Goal: Task Accomplishment & Management: Complete application form

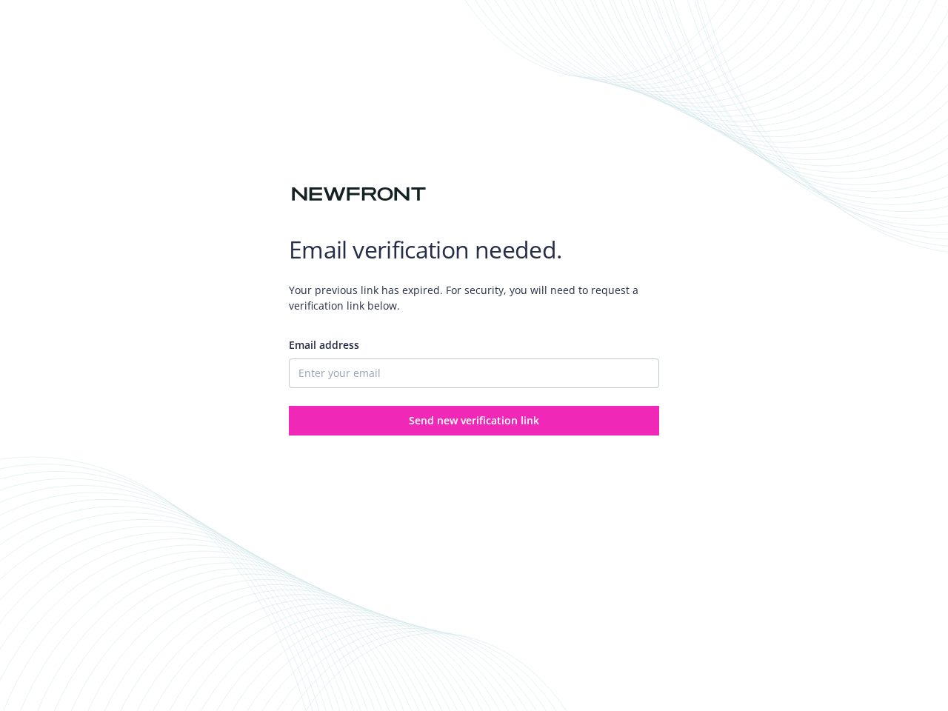
click at [474, 356] on div "Email address" at bounding box center [474, 362] width 370 height 51
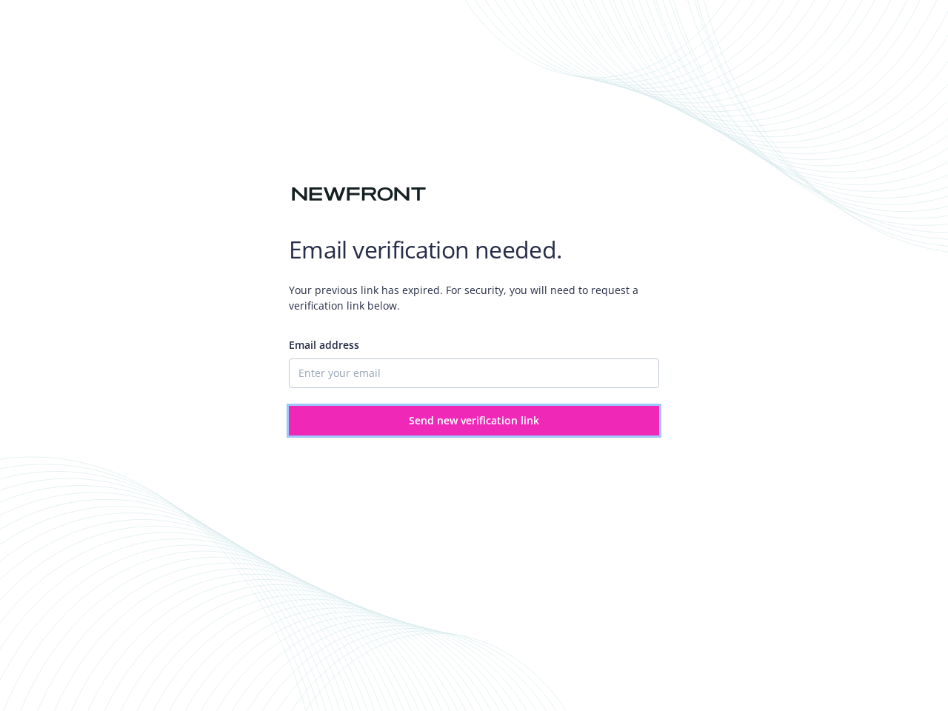
click at [474, 421] on span "Send new verification link" at bounding box center [474, 420] width 130 height 14
